Goal: Navigation & Orientation: Find specific page/section

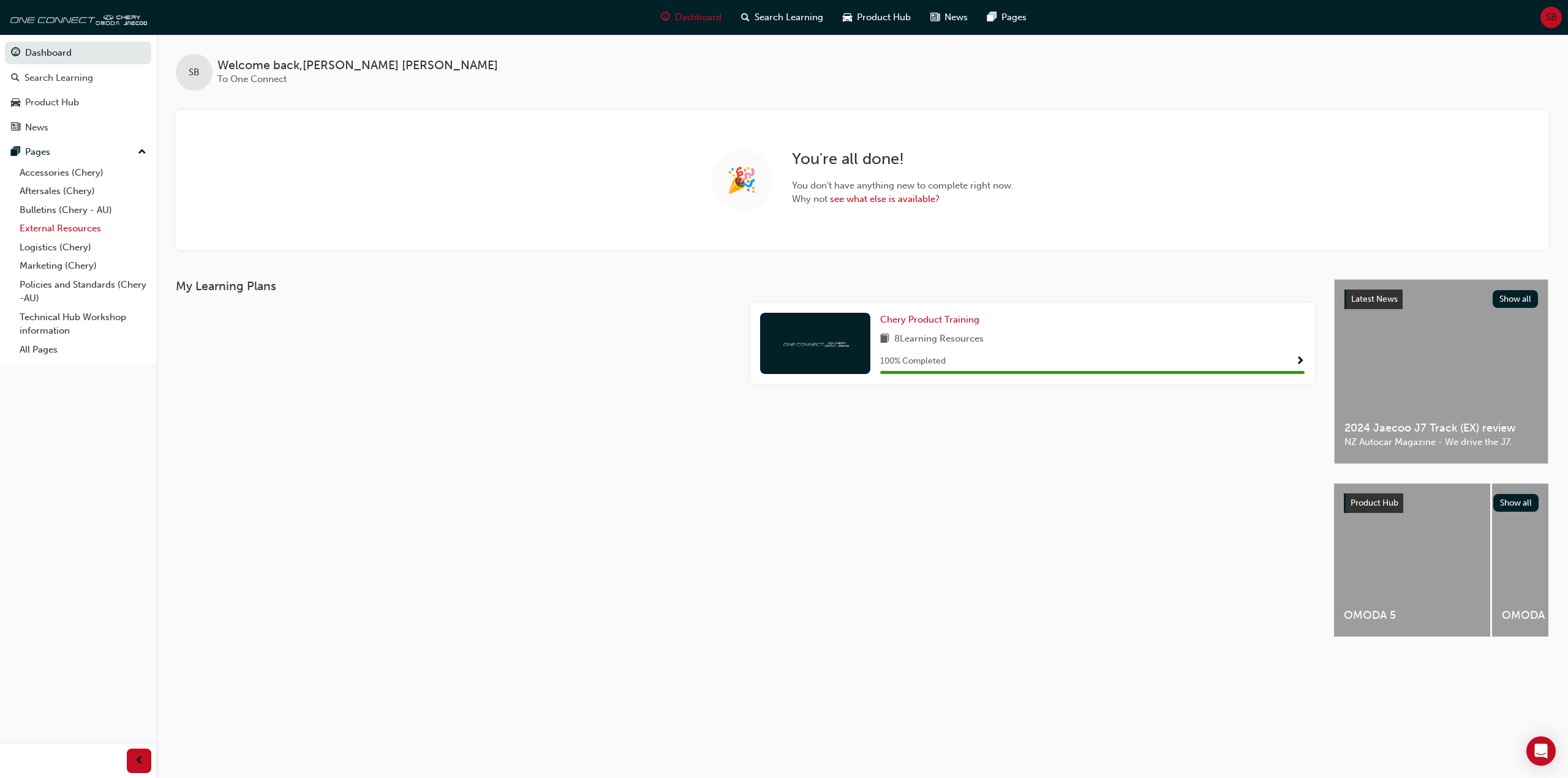
click at [41, 228] on link "External Resources" at bounding box center [83, 228] width 137 height 19
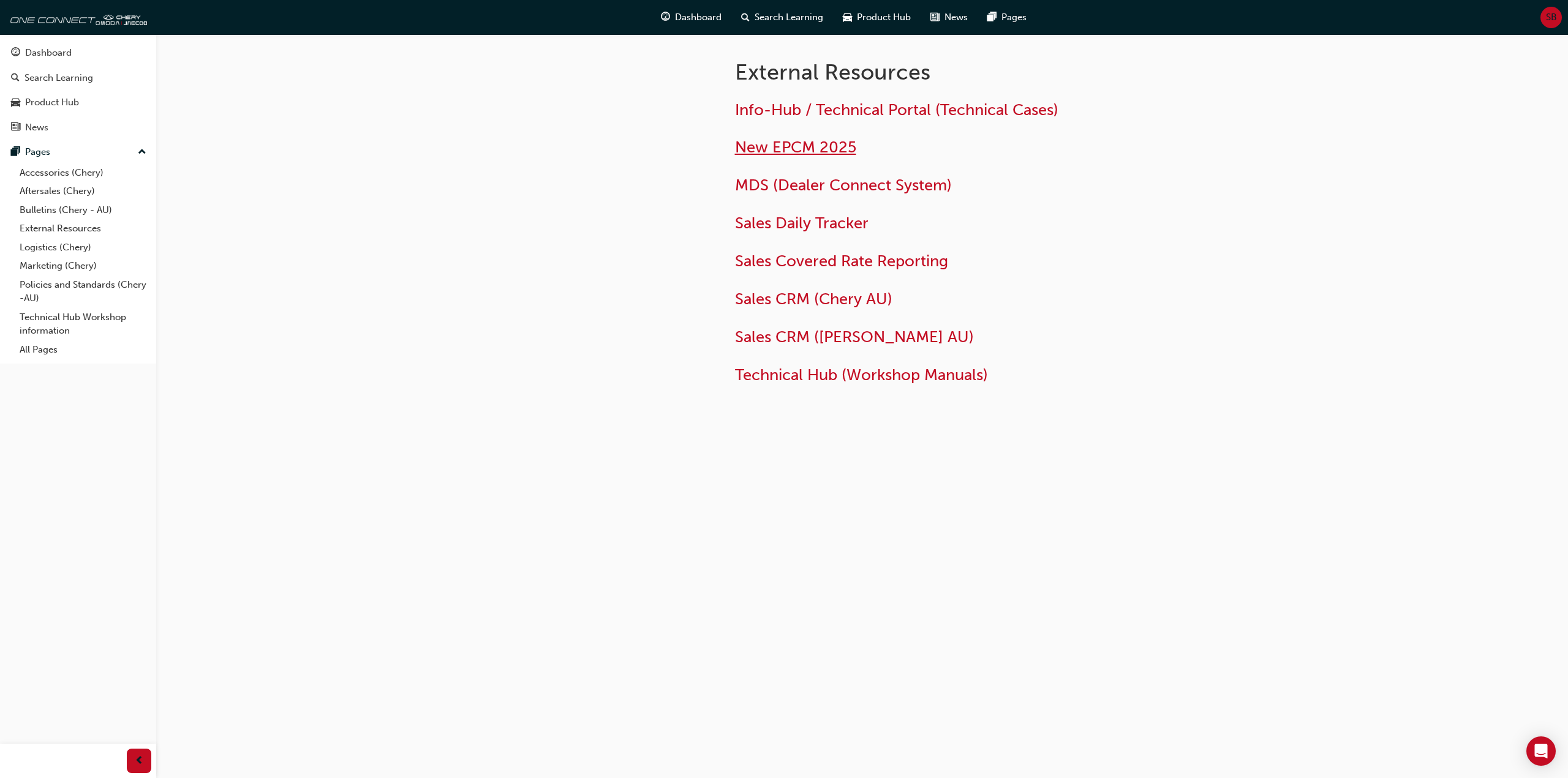
click at [790, 146] on span "New EPCM 2025" at bounding box center [795, 147] width 121 height 19
click at [845, 188] on span "MDS (Dealer Connect System)" at bounding box center [843, 185] width 217 height 19
